Goal: Browse casually: Explore the website without a specific task or goal

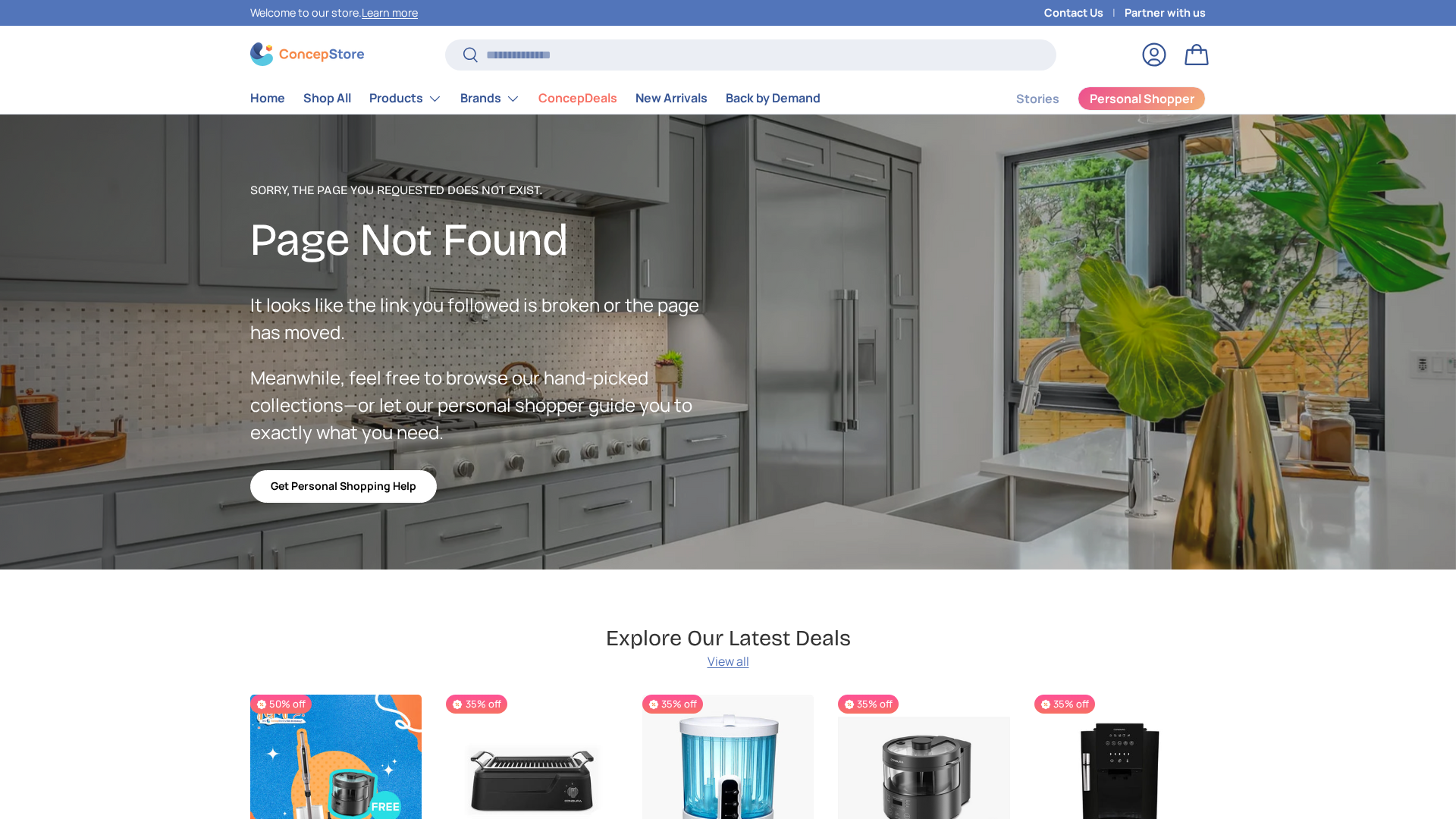
scroll to position [2709, 6201]
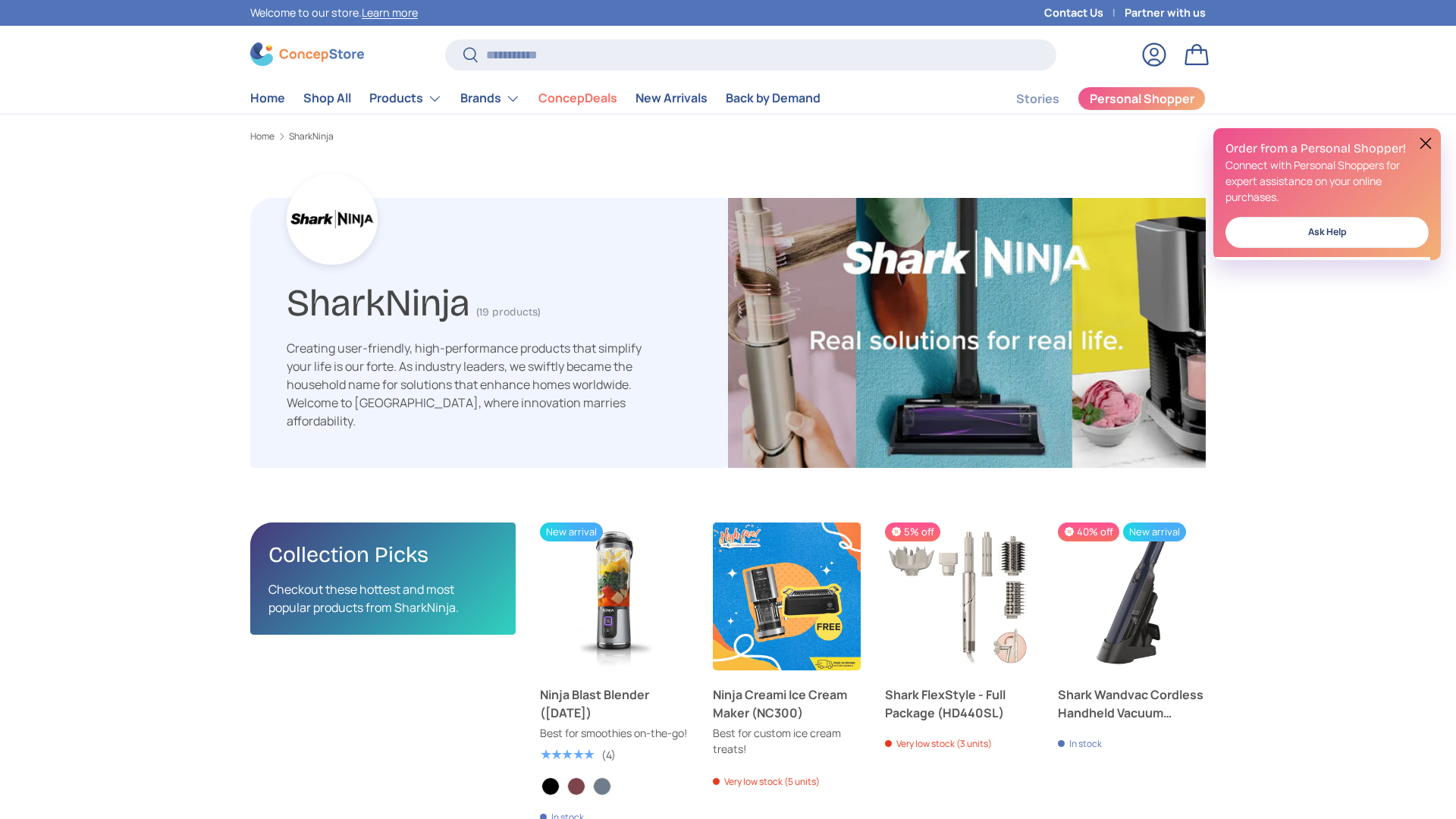
scroll to position [2418, 4946]
